Goal: Navigation & Orientation: Find specific page/section

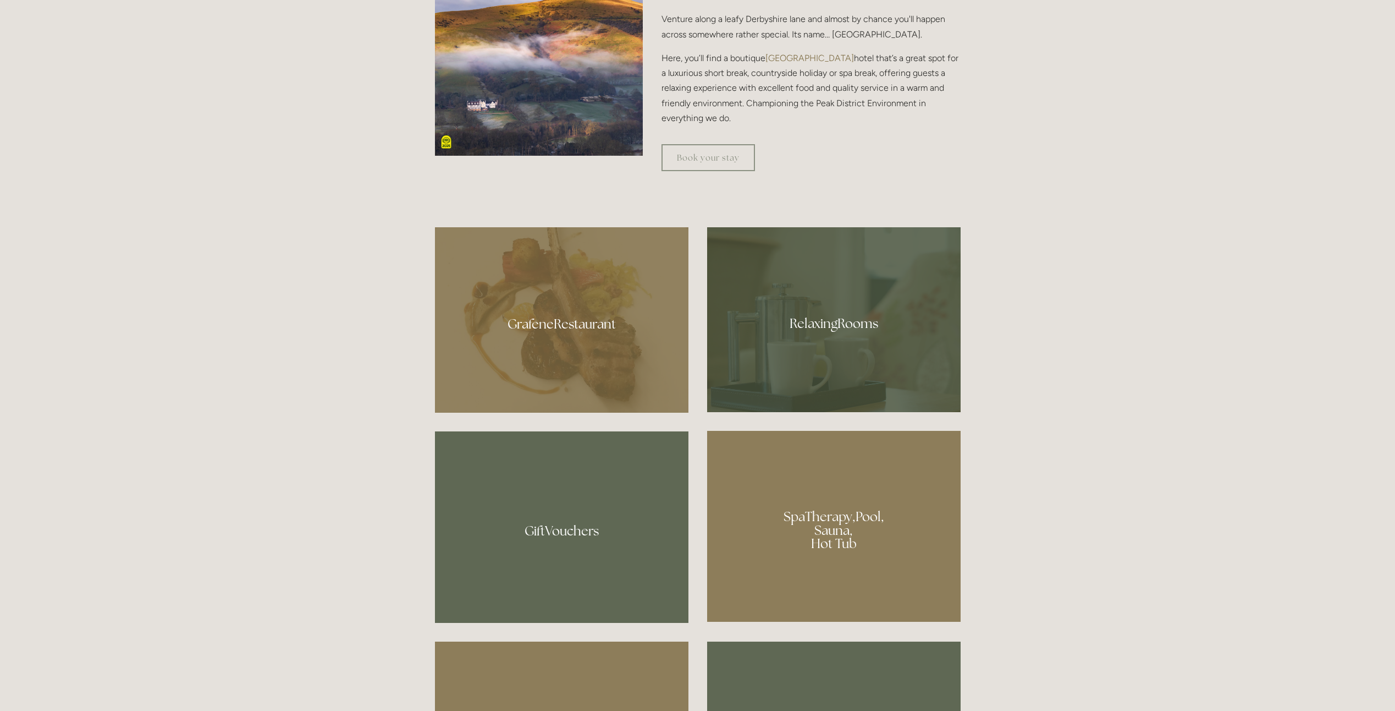
scroll to position [715, 0]
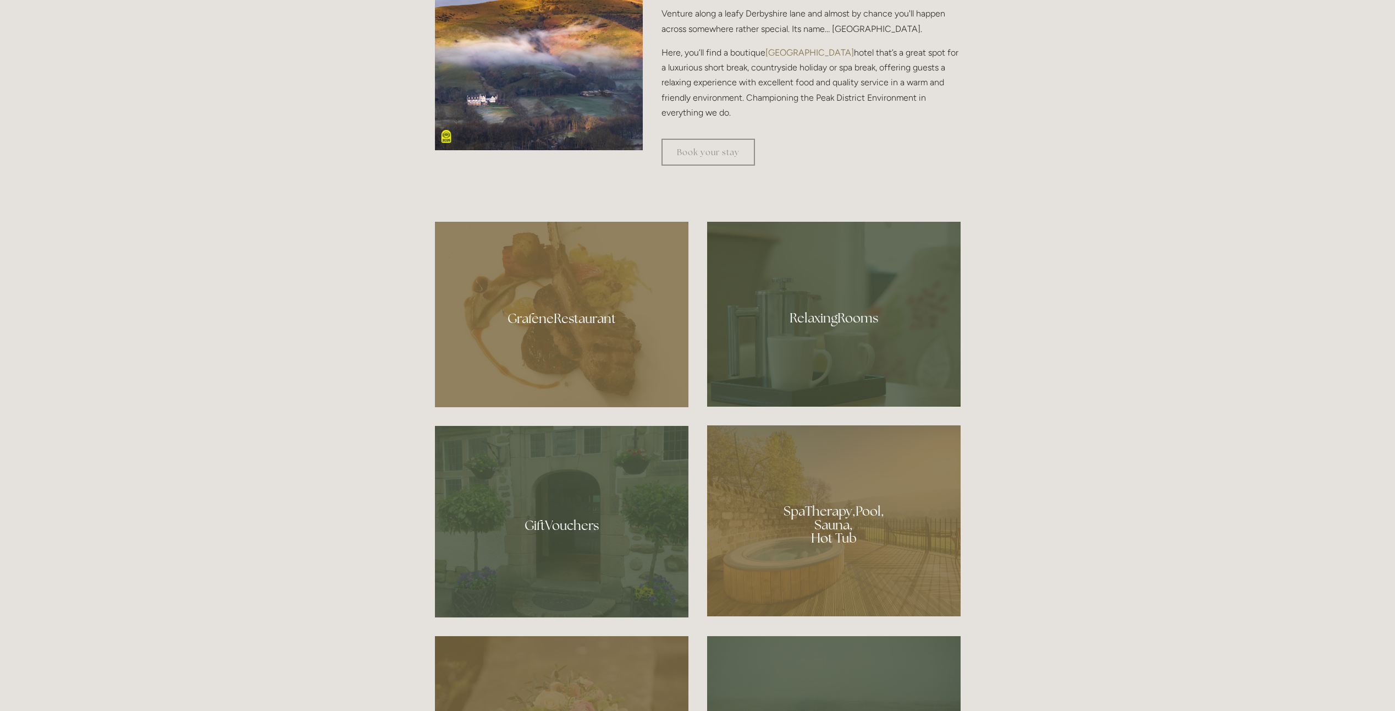
click at [839, 328] on div at bounding box center [834, 314] width 254 height 185
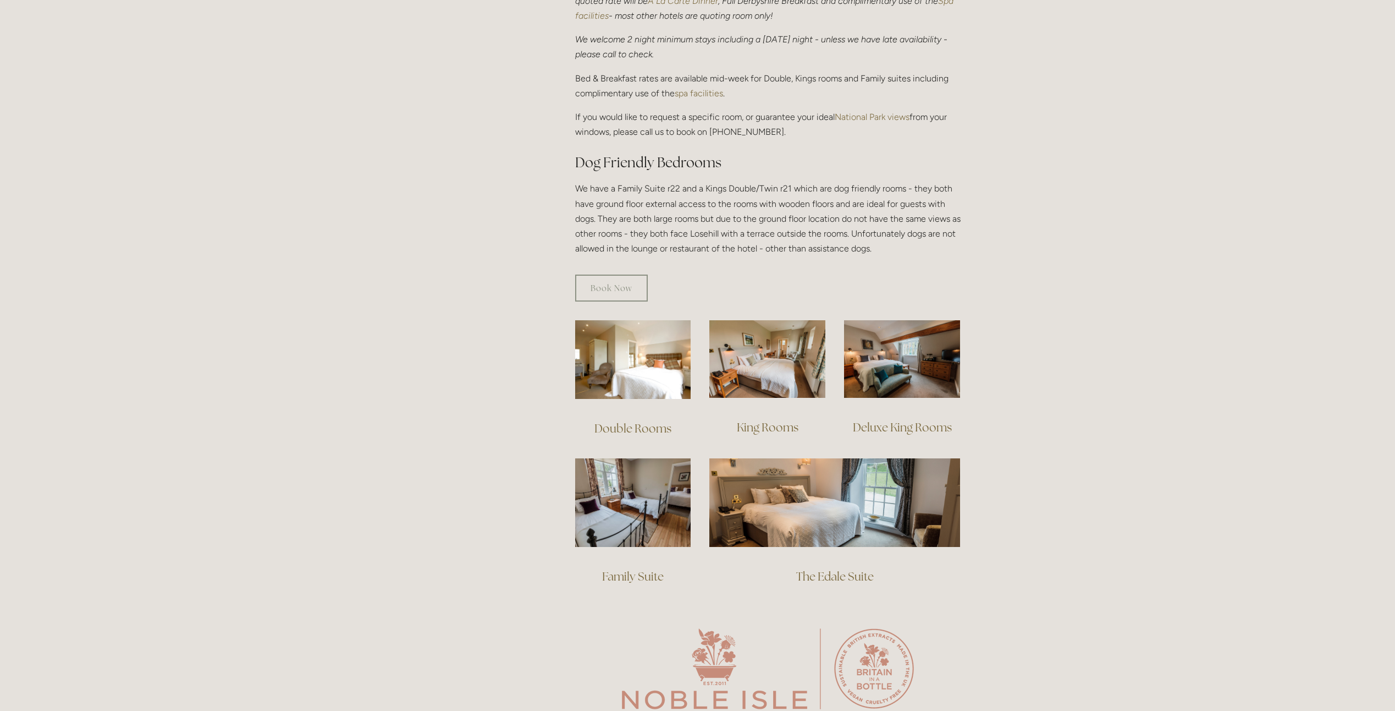
scroll to position [495, 0]
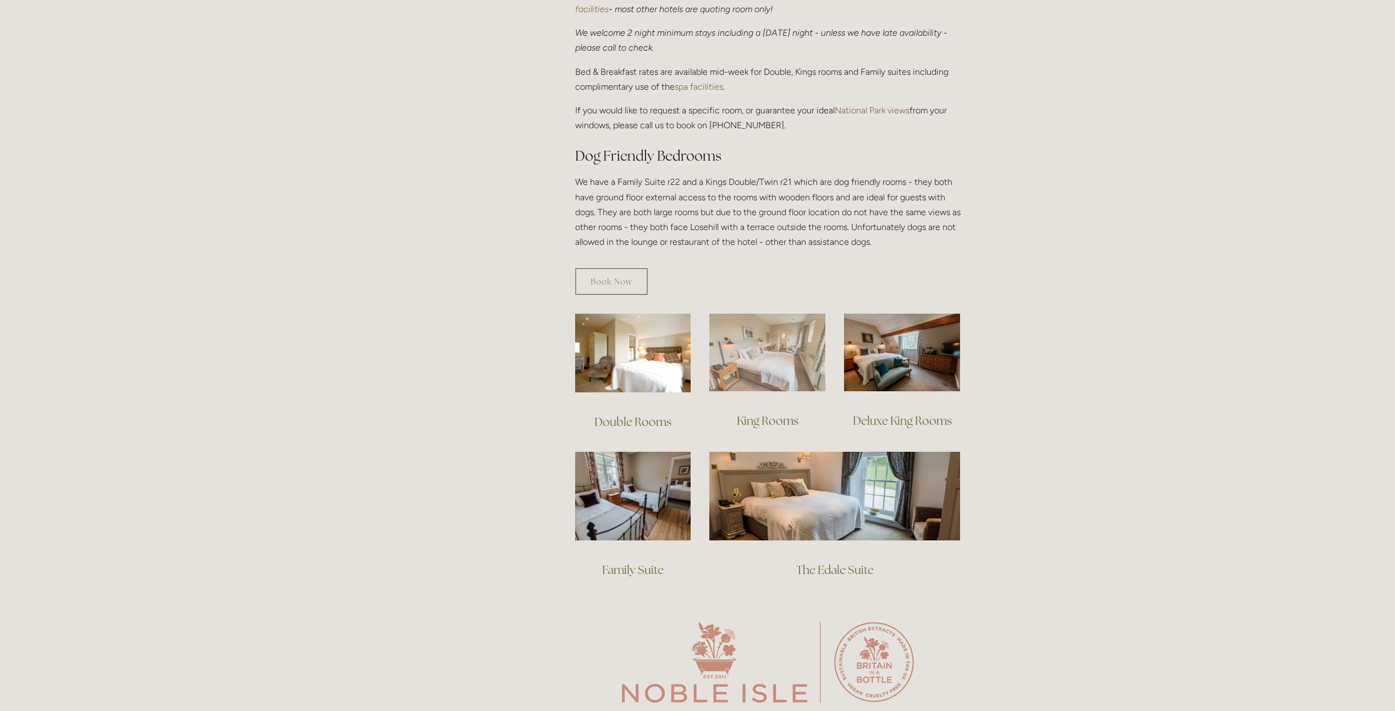
click at [781, 354] on img at bounding box center [767, 352] width 116 height 78
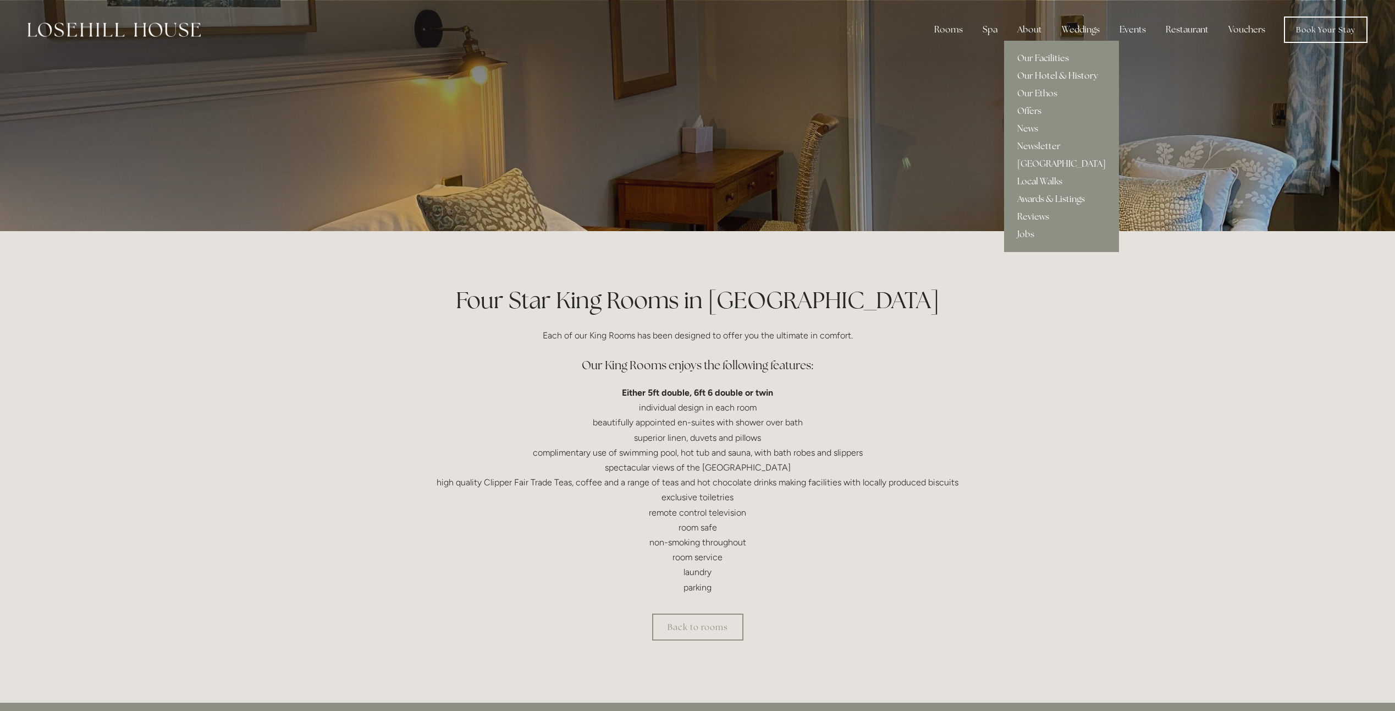
click at [1056, 71] on link "Our Hotel & History" at bounding box center [1061, 76] width 115 height 18
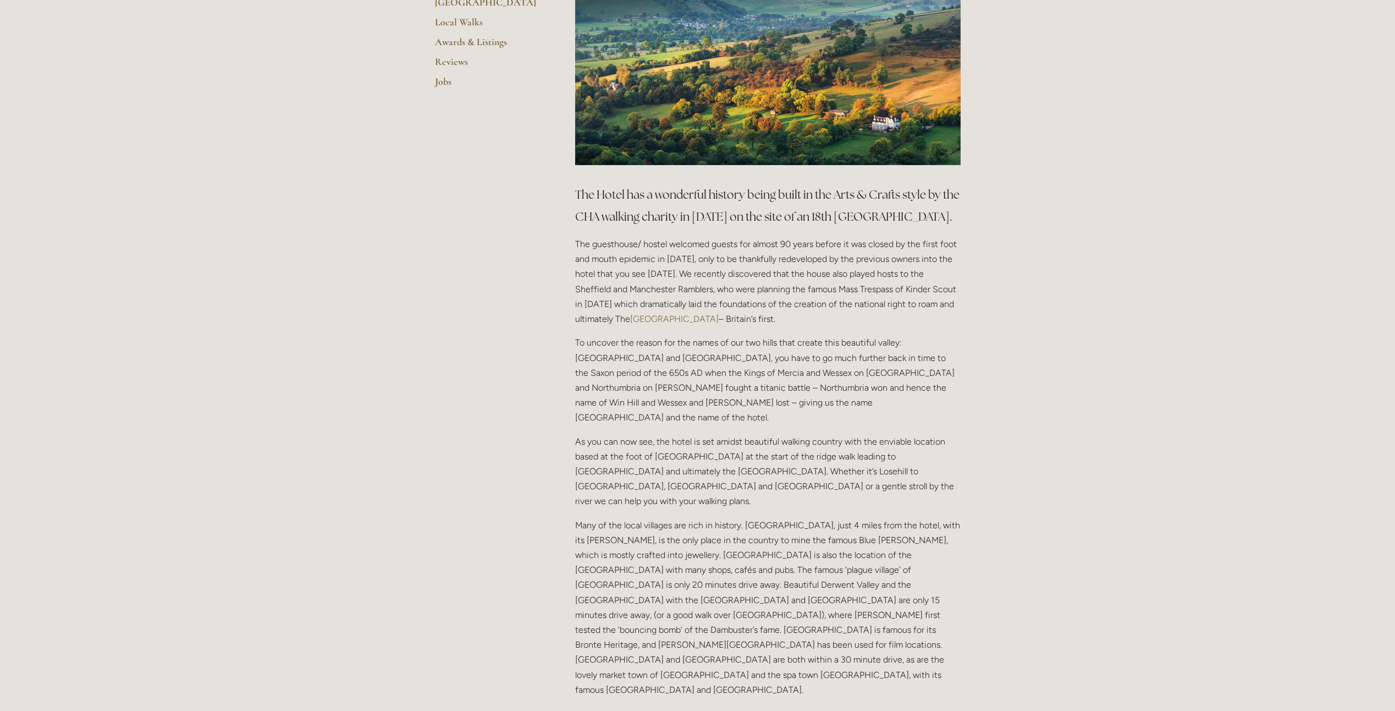
scroll to position [440, 0]
